Goal: Book appointment/travel/reservation

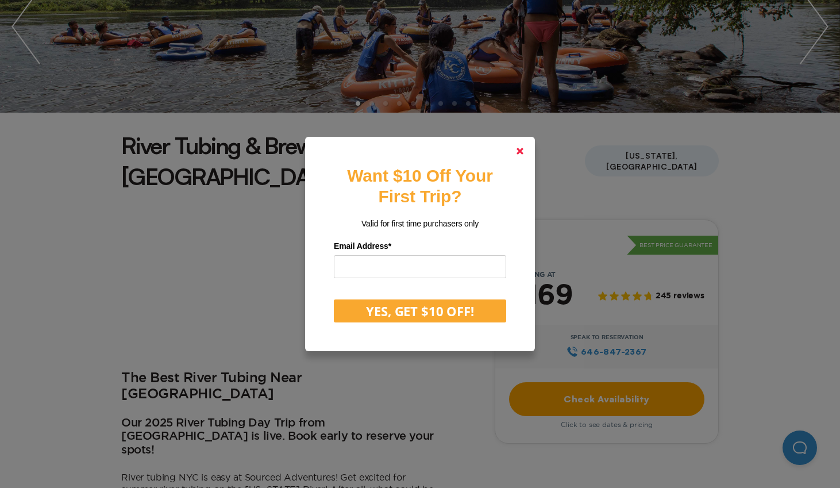
click at [523, 153] on polygon at bounding box center [520, 151] width 7 height 7
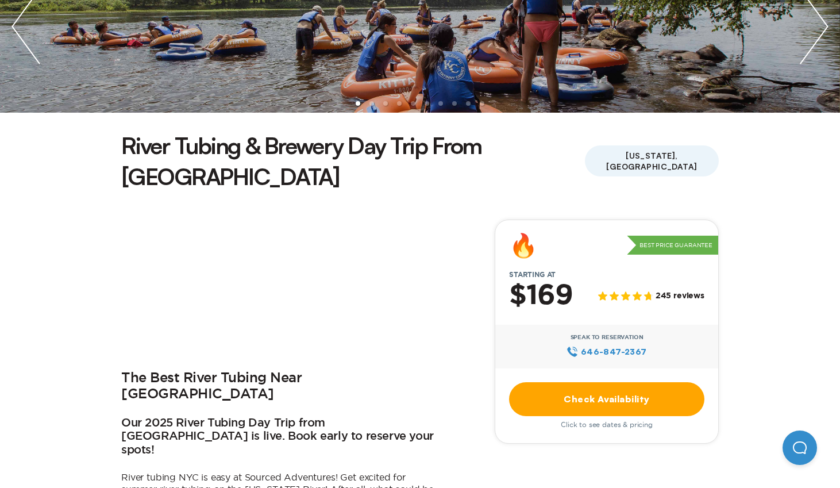
click at [593, 382] on link "Check Availability" at bounding box center [606, 399] width 195 height 34
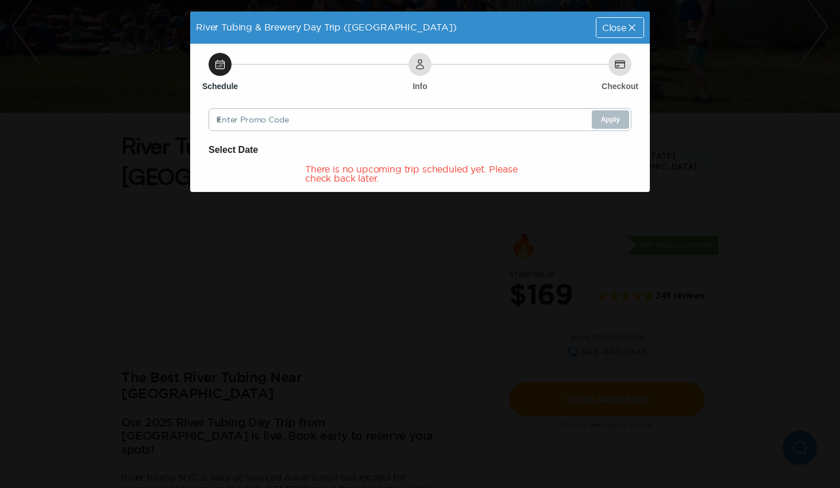
click at [627, 32] on icon at bounding box center [632, 27] width 11 height 11
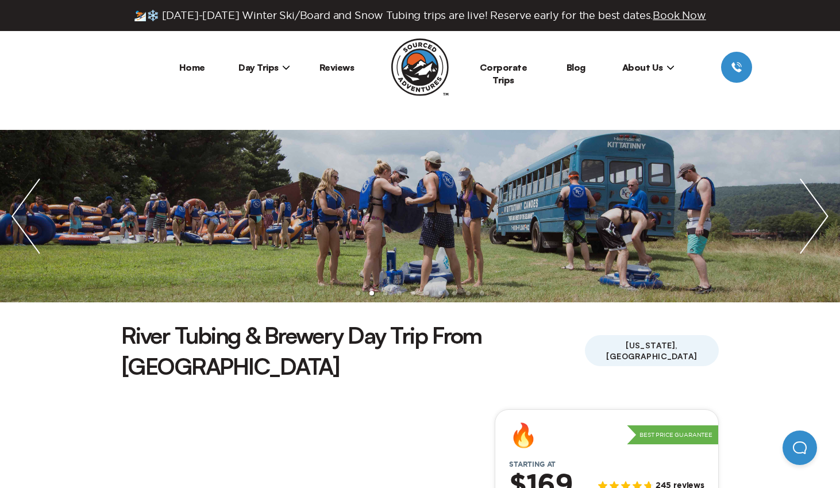
click at [423, 71] on img at bounding box center [419, 67] width 57 height 57
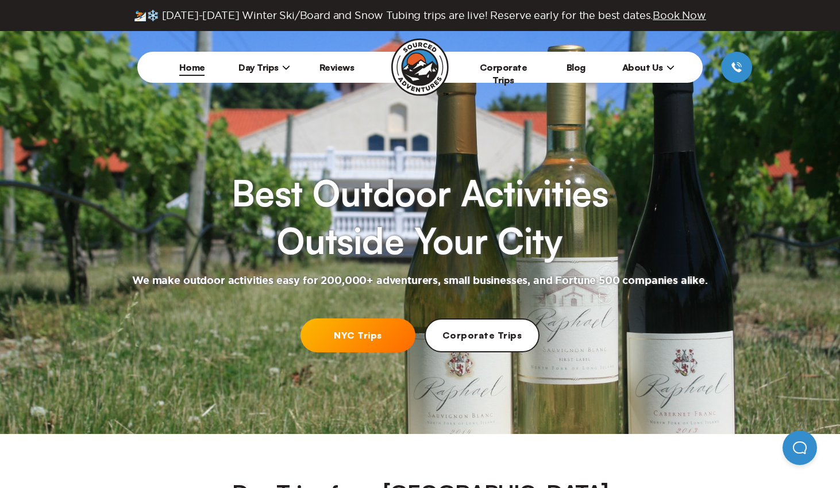
click at [268, 70] on span "Day Trips" at bounding box center [265, 67] width 52 height 11
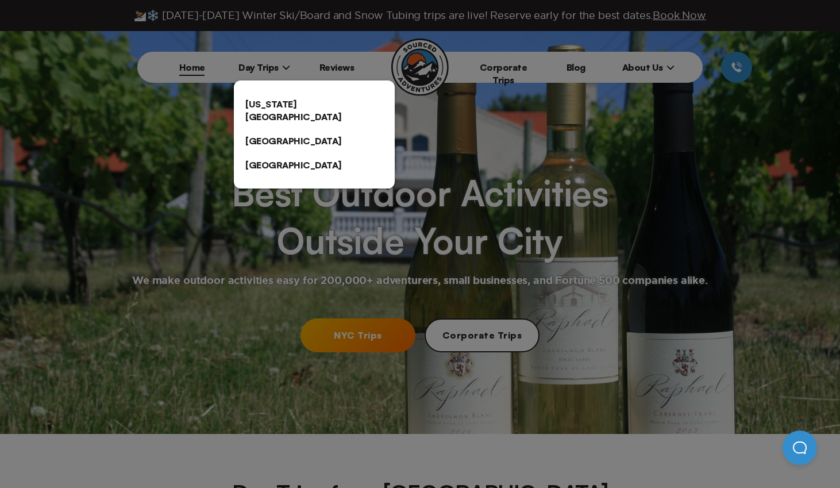
click at [281, 111] on link "[US_STATE][GEOGRAPHIC_DATA]" at bounding box center [314, 110] width 161 height 37
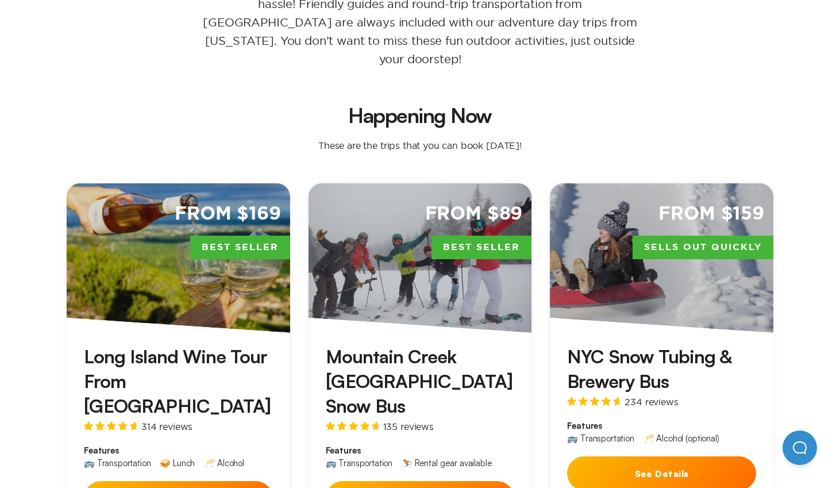
scroll to position [326, 0]
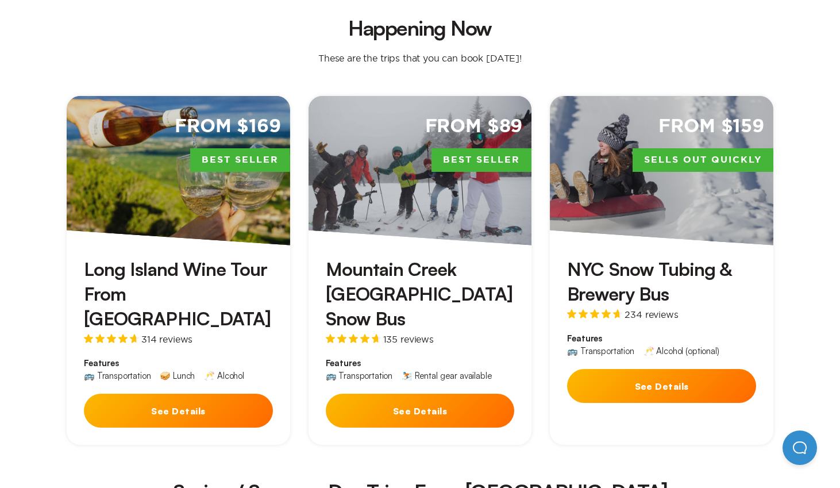
click at [644, 369] on button "See Details" at bounding box center [661, 386] width 189 height 34
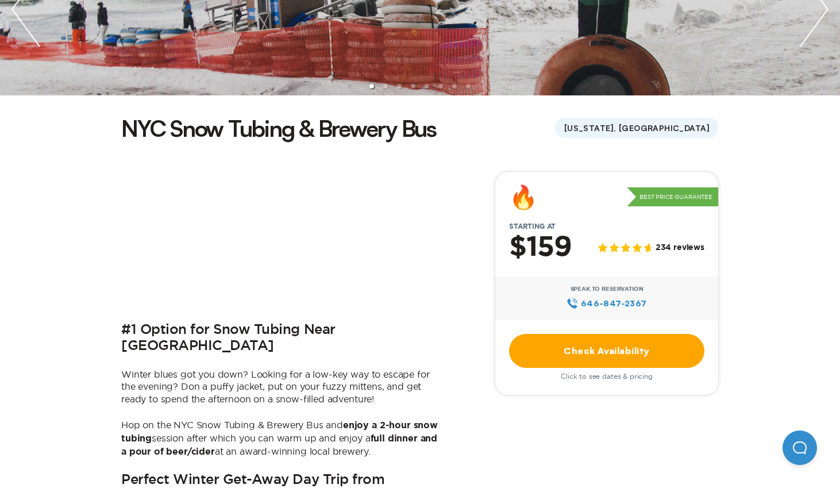
scroll to position [255, 0]
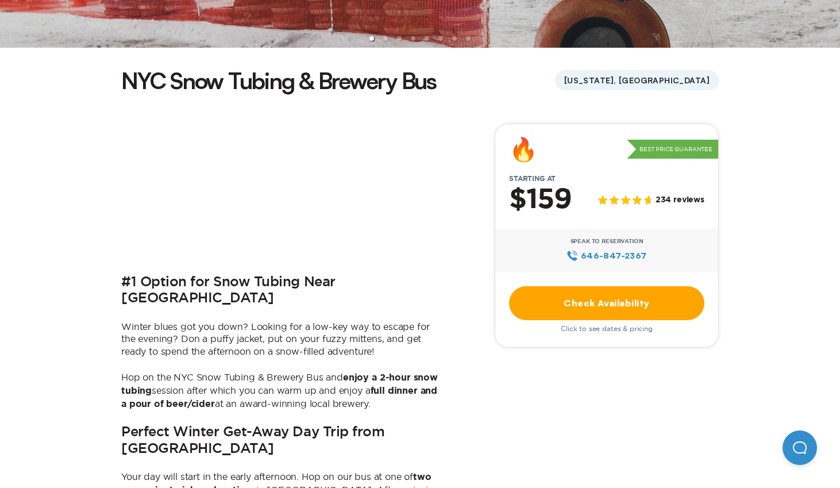
click at [647, 304] on link "Check Availability" at bounding box center [606, 303] width 195 height 34
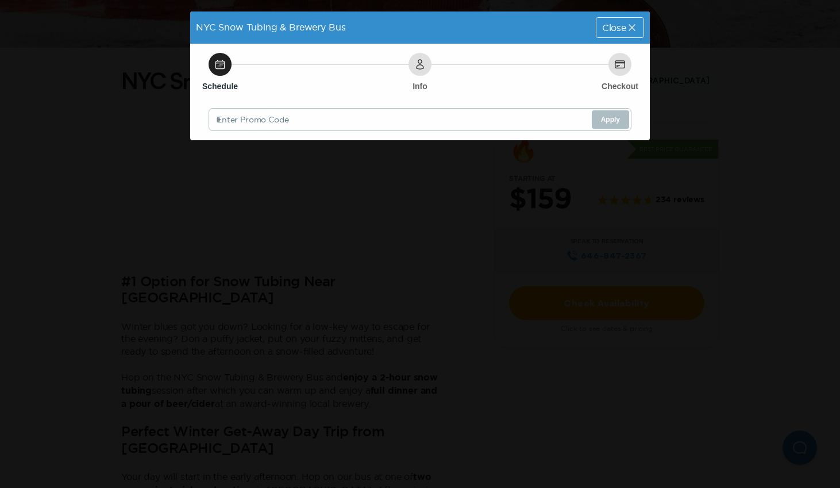
scroll to position [0, 0]
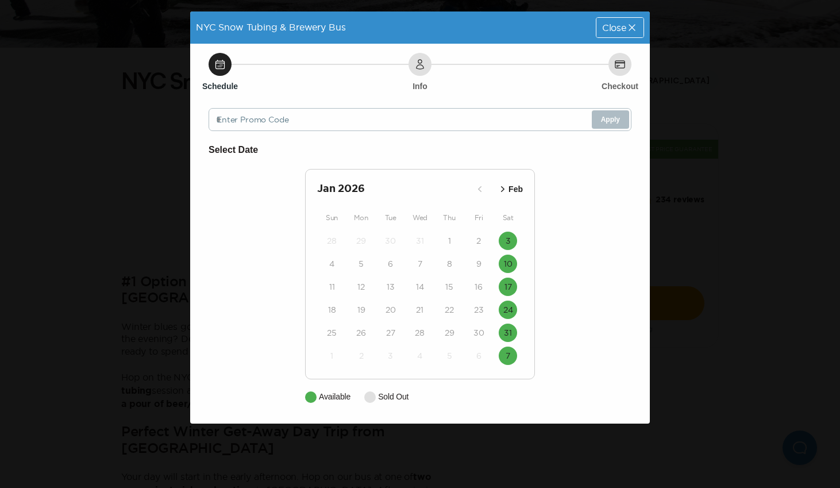
click at [503, 186] on icon "button" at bounding box center [502, 188] width 11 height 11
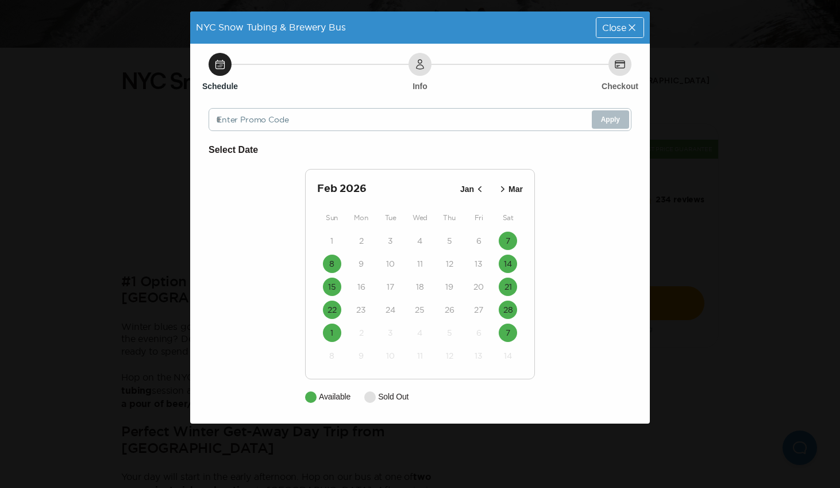
click at [624, 32] on span "Close" at bounding box center [614, 27] width 24 height 9
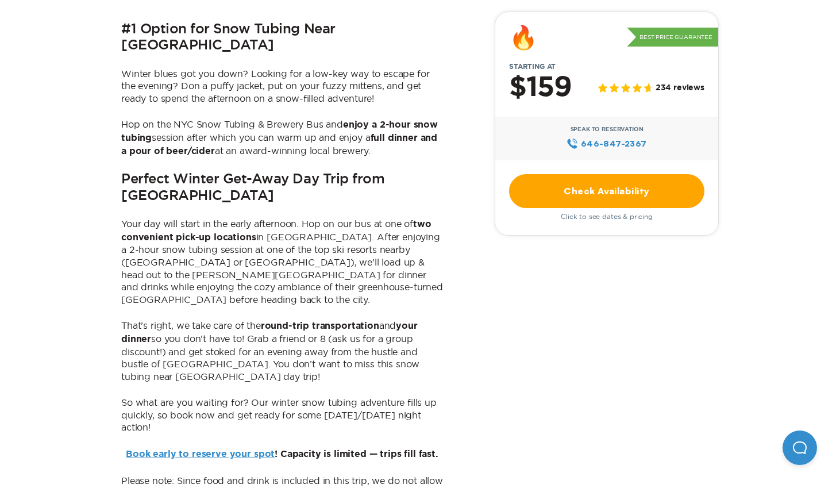
scroll to position [907, 0]
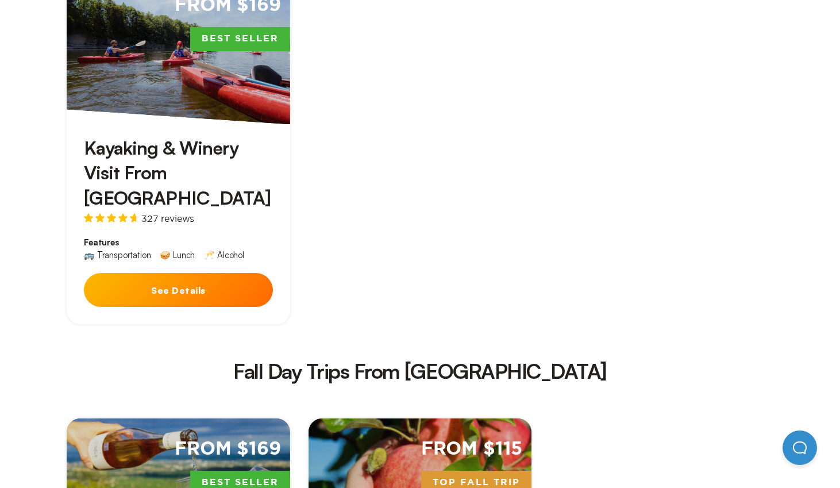
scroll to position [1319, 0]
